Goal: Communication & Community: Connect with others

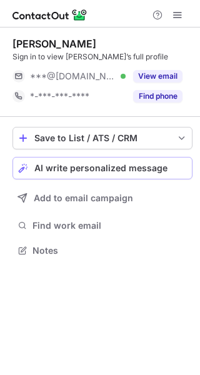
scroll to position [242, 200]
click at [158, 169] on span "AI write personalized message" at bounding box center [100, 168] width 133 height 10
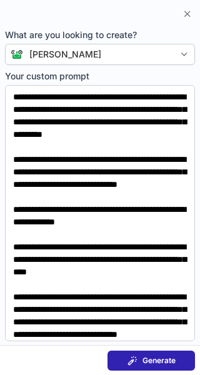
click at [162, 360] on span "Generate" at bounding box center [159, 361] width 33 height 10
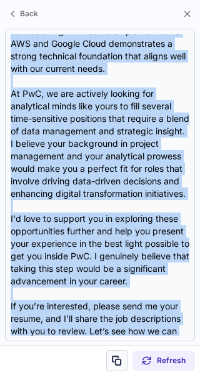
scroll to position [361, 0]
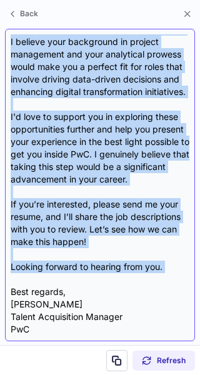
drag, startPoint x: 13, startPoint y: 93, endPoint x: 84, endPoint y: 282, distance: 201.6
click at [84, 282] on div "Subject: Exciting Opportunities at PwC! Body: Hi Ruttuja, I hope this message f…" at bounding box center [100, 184] width 179 height 301
copy div "Hi Ruttuja, I hope this message finds you well! My name is Teresa Wong, and I’m…"
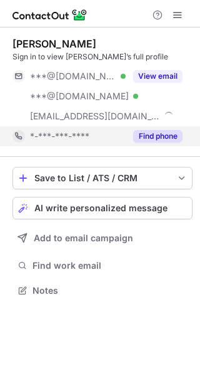
scroll to position [282, 200]
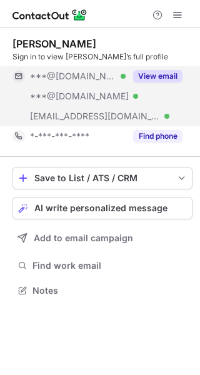
click at [157, 79] on button "View email" at bounding box center [157, 76] width 49 height 13
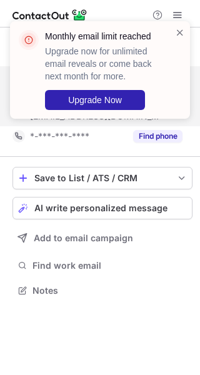
click at [174, 36] on div "Monthly email limit reached Upgrade now for unlimited email reveals or come bac…" at bounding box center [95, 70] width 160 height 88
click at [178, 33] on span at bounding box center [180, 32] width 10 height 13
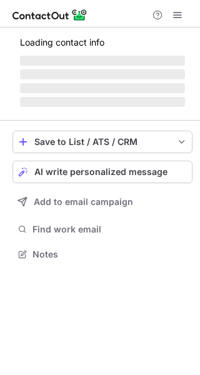
scroll to position [246, 200]
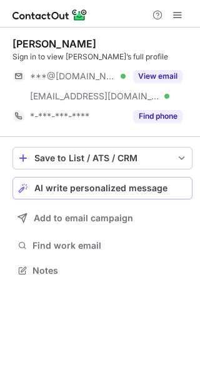
click at [103, 169] on div "Save to List / ATS / CRM List Select Lever Connect Greenhouse Connect Salesforc…" at bounding box center [103, 213] width 180 height 153
click at [107, 191] on span "AI write personalized message" at bounding box center [100, 188] width 133 height 10
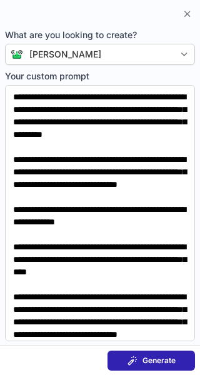
click at [158, 363] on span "Generate" at bounding box center [159, 361] width 33 height 10
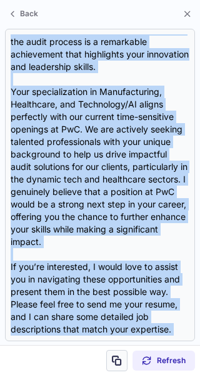
scroll to position [274, 0]
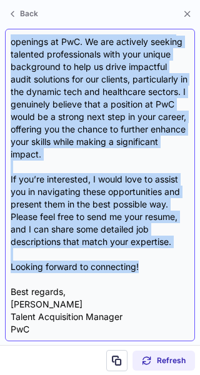
drag, startPoint x: 13, startPoint y: 88, endPoint x: 156, endPoint y: 266, distance: 229.5
click at [156, 266] on div "Subject: Exciting Career Opportunities at PwC Body: Hi Jonathan, I hope this me…" at bounding box center [100, 184] width 179 height 301
copy div "Hi Jonathan, I hope this message finds you well! My name is Teresa Wong, and I’…"
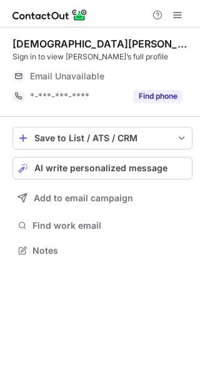
scroll to position [242, 200]
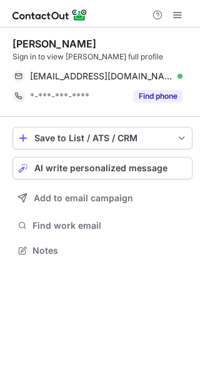
scroll to position [242, 200]
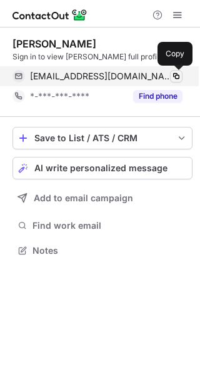
click at [174, 80] on span at bounding box center [176, 76] width 10 height 10
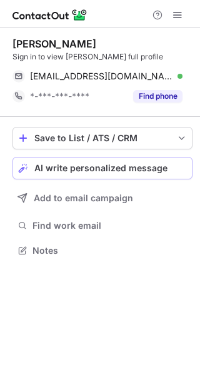
click at [120, 164] on span "AI write personalized message" at bounding box center [100, 168] width 133 height 10
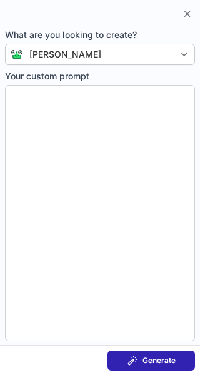
type textarea "**********"
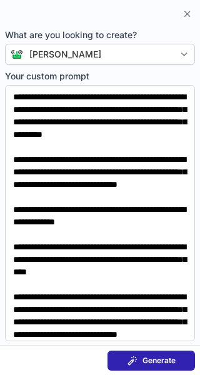
click at [133, 356] on span at bounding box center [133, 361] width 10 height 10
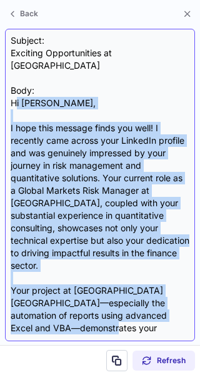
drag, startPoint x: 14, startPoint y: 88, endPoint x: 70, endPoint y: 318, distance: 236.1
click at [70, 318] on div "Subject: Exciting Opportunities at PWC Body: Hi Alexander, I hope this message …" at bounding box center [100, 184] width 179 height 301
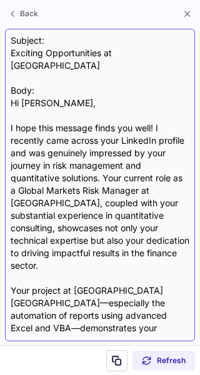
click at [12, 94] on div "Subject: Exciting Opportunities at PWC Body: Hi Alexander, I hope this message …" at bounding box center [100, 184] width 179 height 301
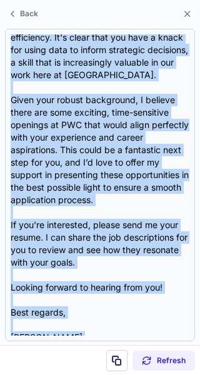
scroll to position [336, 0]
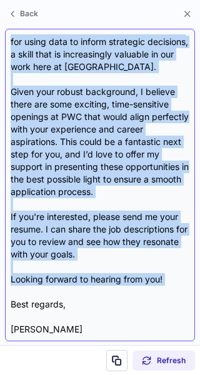
drag, startPoint x: 12, startPoint y: 94, endPoint x: 45, endPoint y: 269, distance: 177.6
click at [45, 269] on div "Subject: Exciting Opportunities at PWC Body: Hi Alexander, I hope this message …" at bounding box center [100, 184] width 179 height 301
copy div "Hi Alexander, I hope this message finds you well! I recently came across your L…"
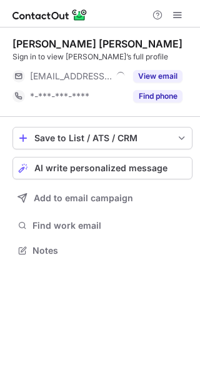
scroll to position [242, 200]
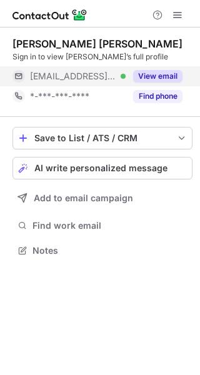
click at [163, 73] on button "View email" at bounding box center [157, 76] width 49 height 13
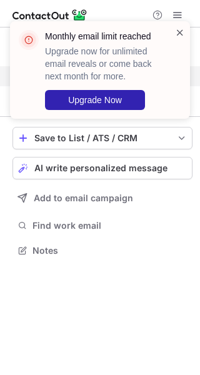
click at [179, 33] on span at bounding box center [180, 32] width 10 height 13
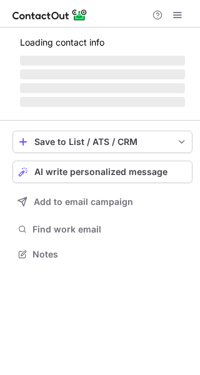
scroll to position [262, 200]
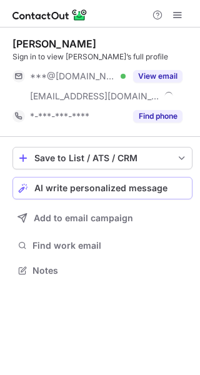
click at [140, 187] on span "AI write personalized message" at bounding box center [100, 188] width 133 height 10
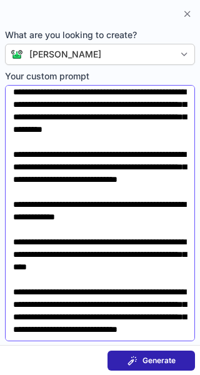
scroll to position [68, 0]
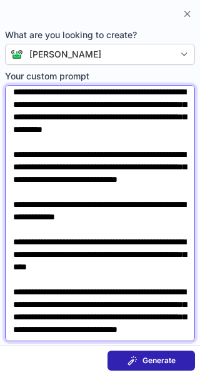
click at [14, 306] on textarea "**********" at bounding box center [100, 213] width 190 height 256
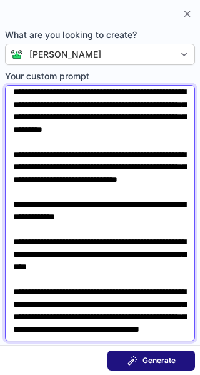
type textarea "**********"
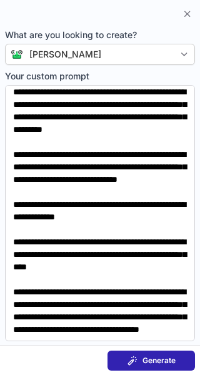
click at [125, 360] on button "Generate" at bounding box center [152, 361] width 88 height 20
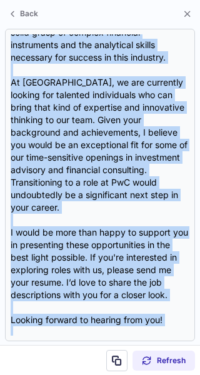
scroll to position [211, 0]
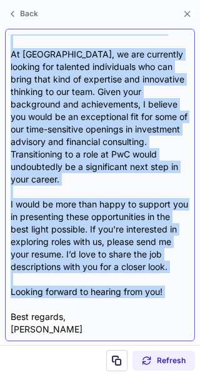
drag, startPoint x: 11, startPoint y: 93, endPoint x: 70, endPoint y: 282, distance: 198.5
click at [70, 282] on div "Subject: Exciting Opportunities at PwC Body: Hi [PERSON_NAME], I hope this mess…" at bounding box center [100, 184] width 179 height 301
copy div "Lo Ips, D sita cons adipisc elits doe temp. I utla etdolo magn aliquaenim Admin…"
